Goal: Task Accomplishment & Management: Use online tool/utility

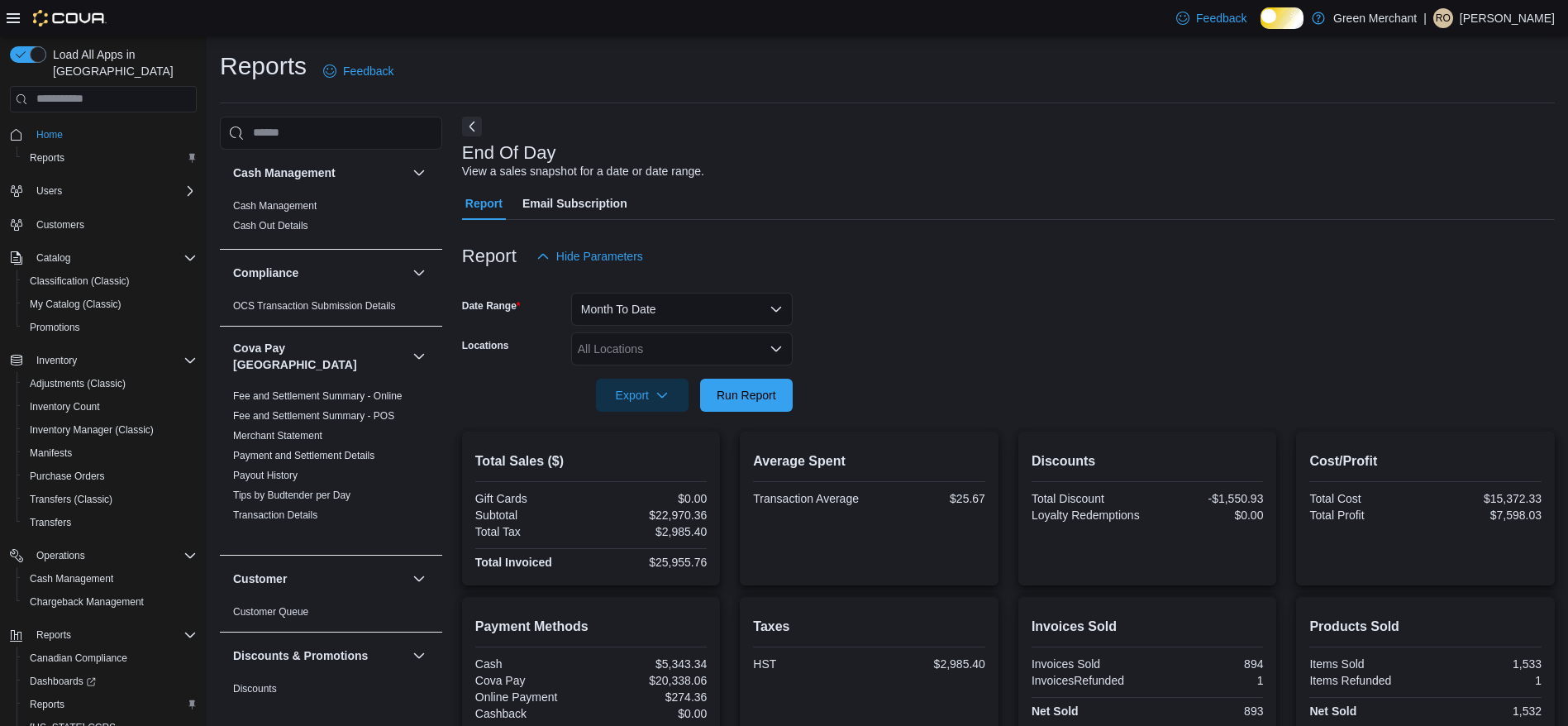
scroll to position [100, 0]
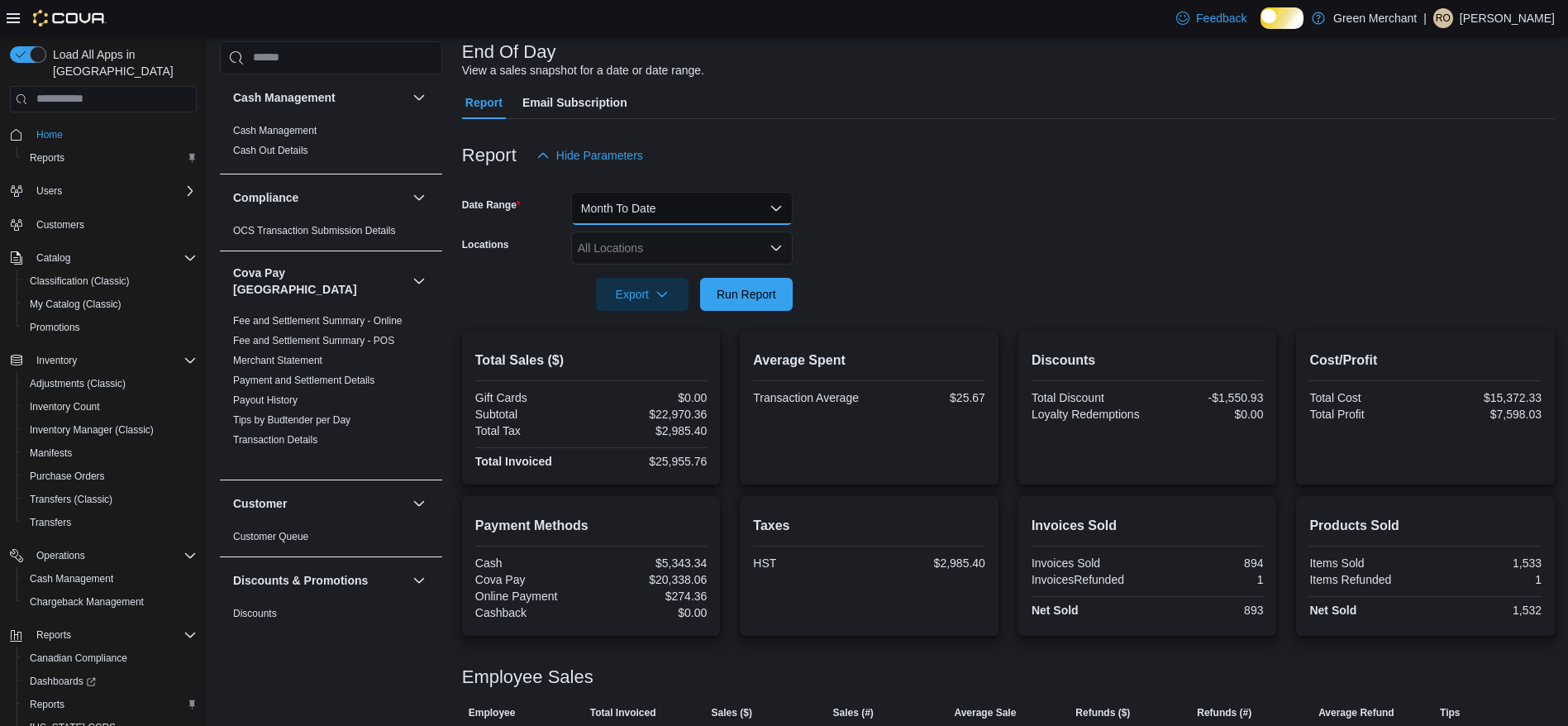
click at [672, 225] on button "Month To Date" at bounding box center [683, 208] width 222 height 33
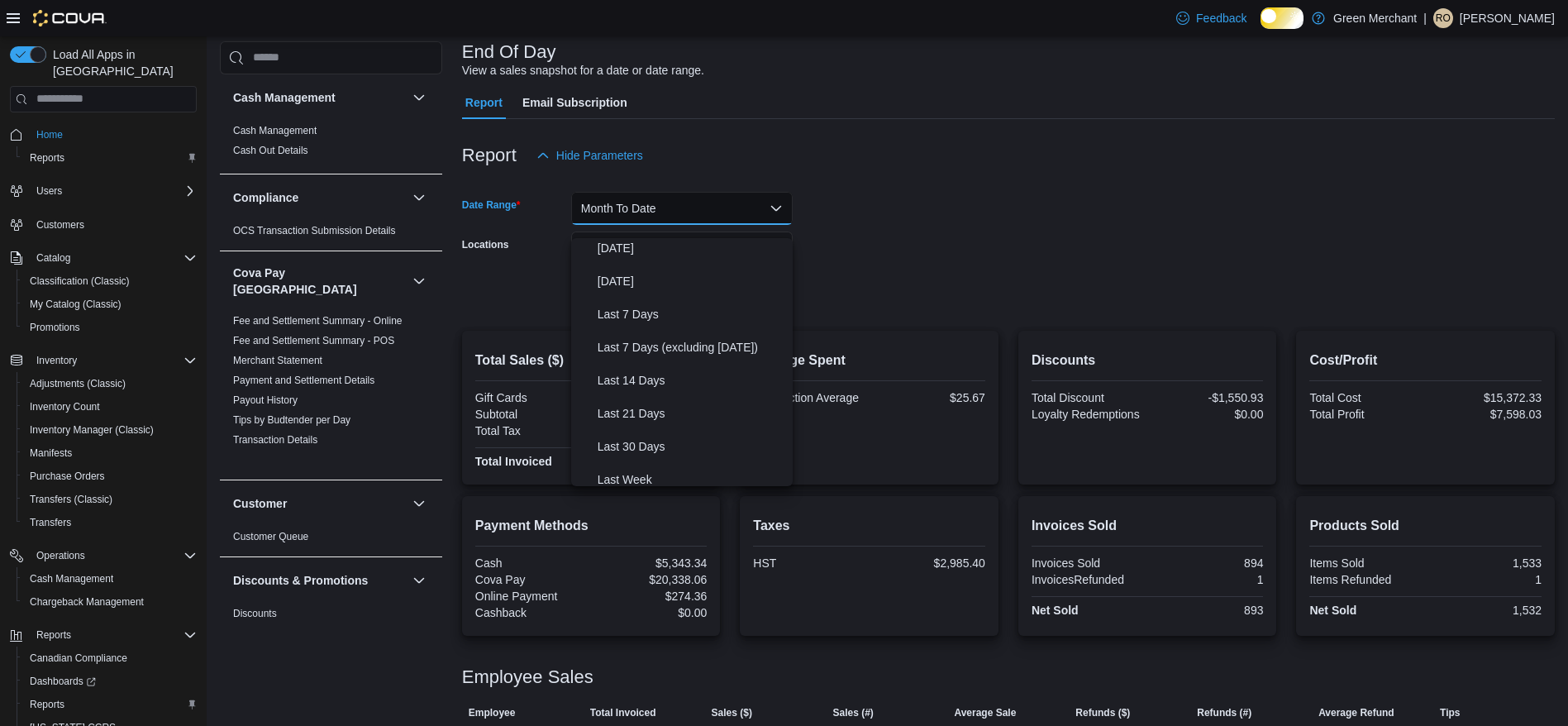
scroll to position [0, 0]
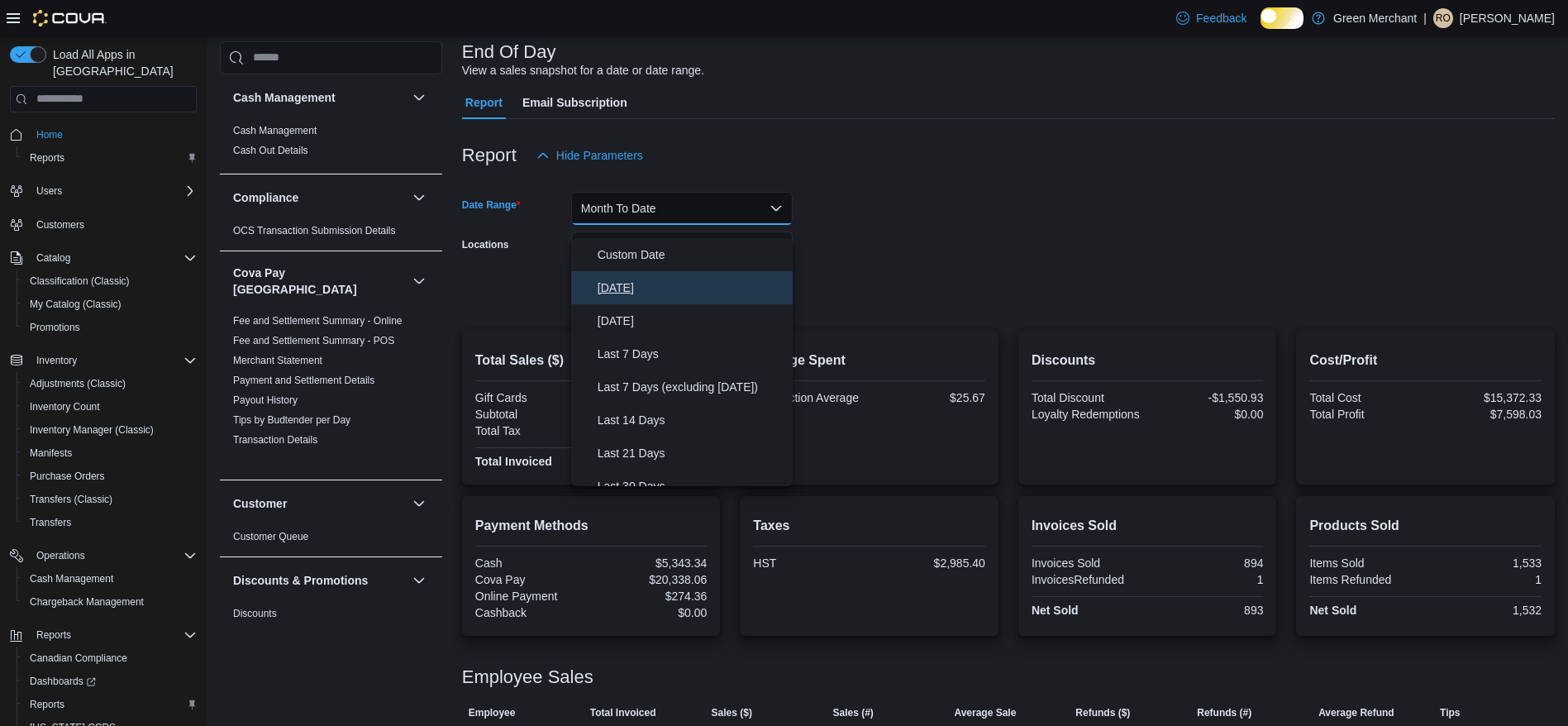
click at [668, 288] on span "[DATE]" at bounding box center [692, 287] width 189 height 20
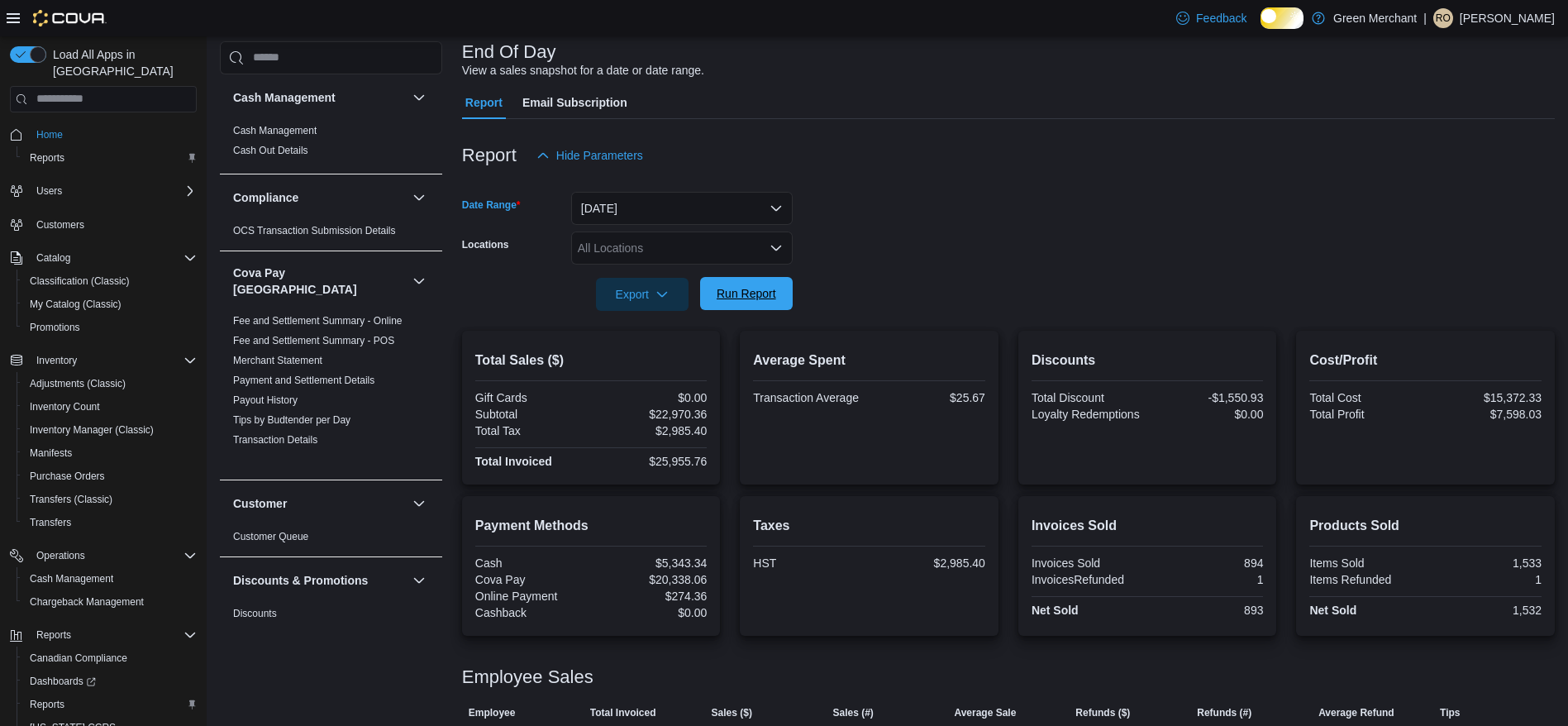
click at [742, 301] on span "Run Report" at bounding box center [746, 293] width 60 height 16
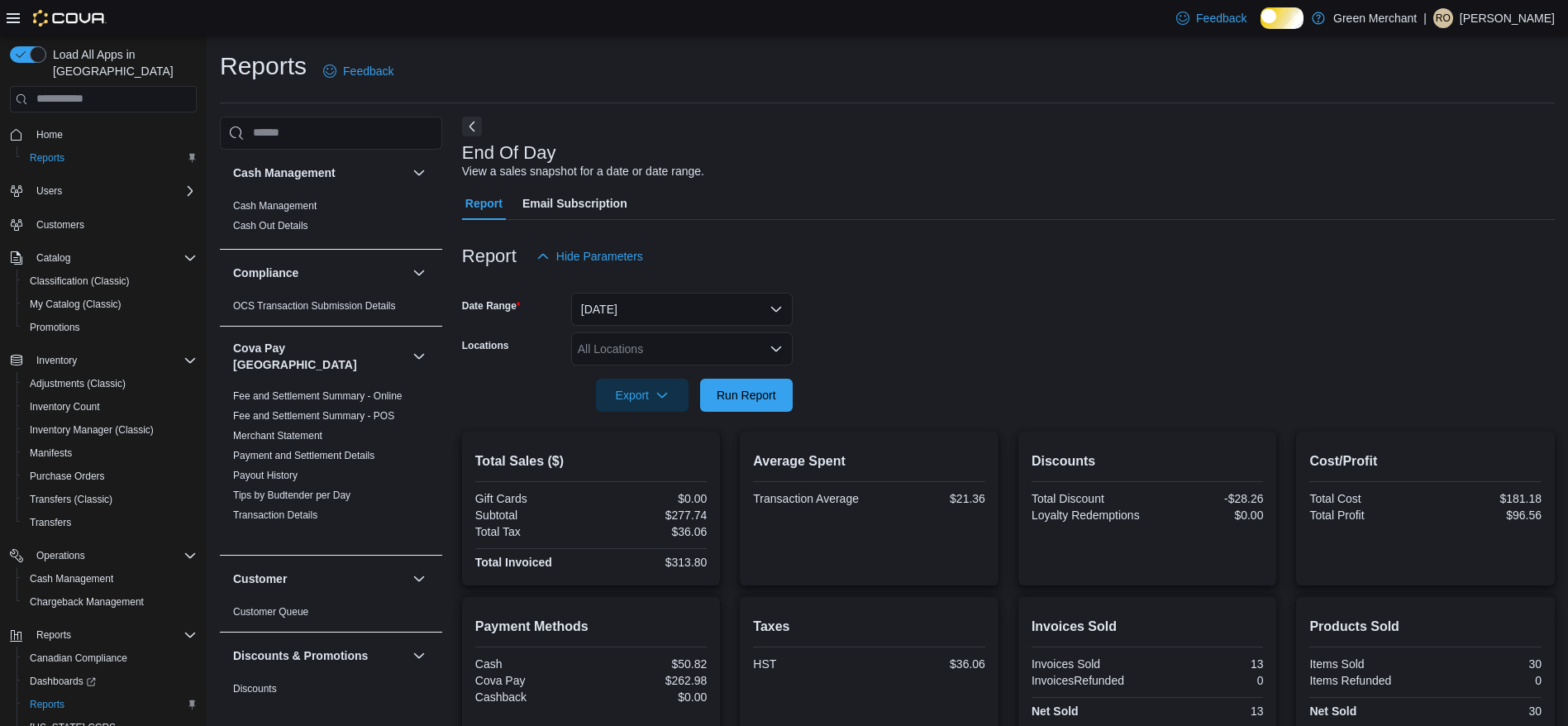
click at [1018, 370] on form "Date Range Today Locations All Locations Export Run Report" at bounding box center [1009, 342] width 1093 height 139
